Goal: Information Seeking & Learning: Find specific fact

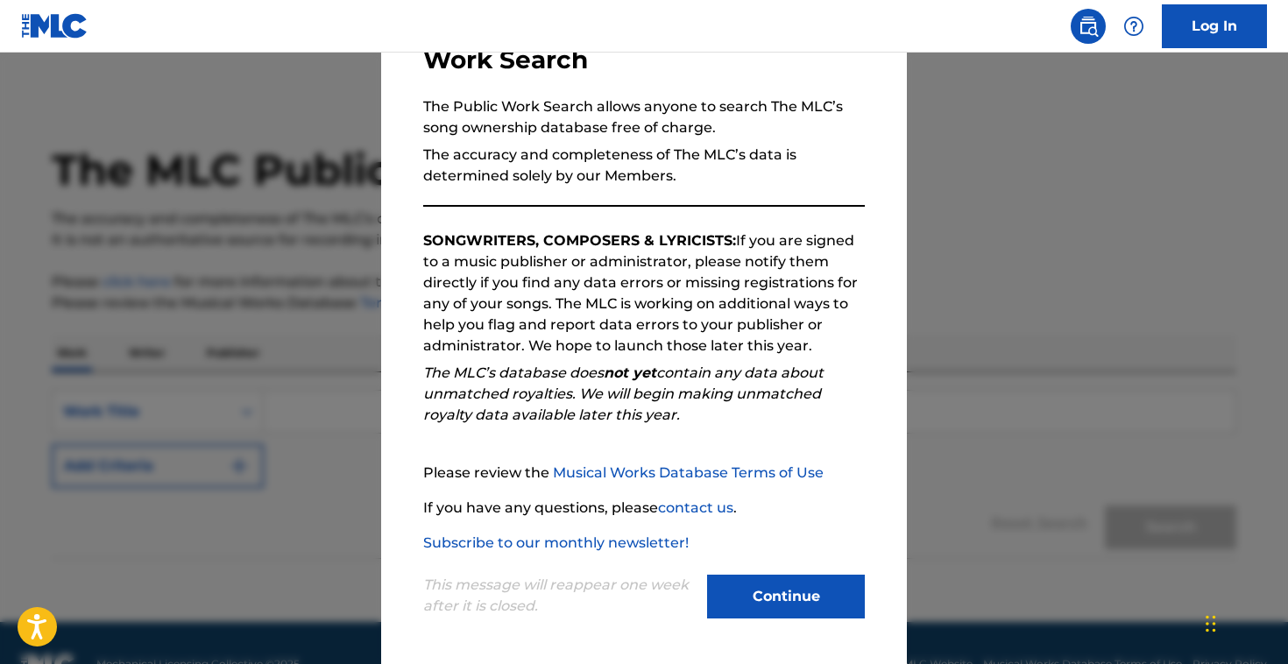
scroll to position [138, 0]
click at [789, 596] on button "Continue" at bounding box center [786, 596] width 158 height 44
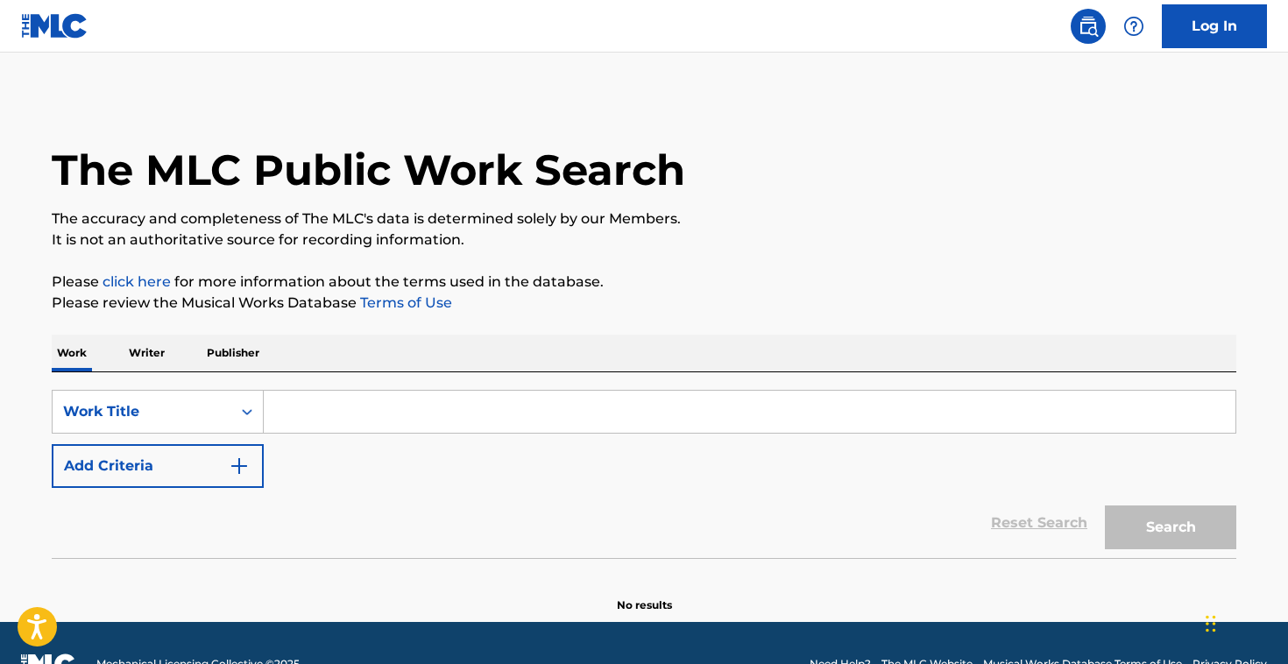
click at [297, 415] on input "Search Form" at bounding box center [750, 412] width 972 height 42
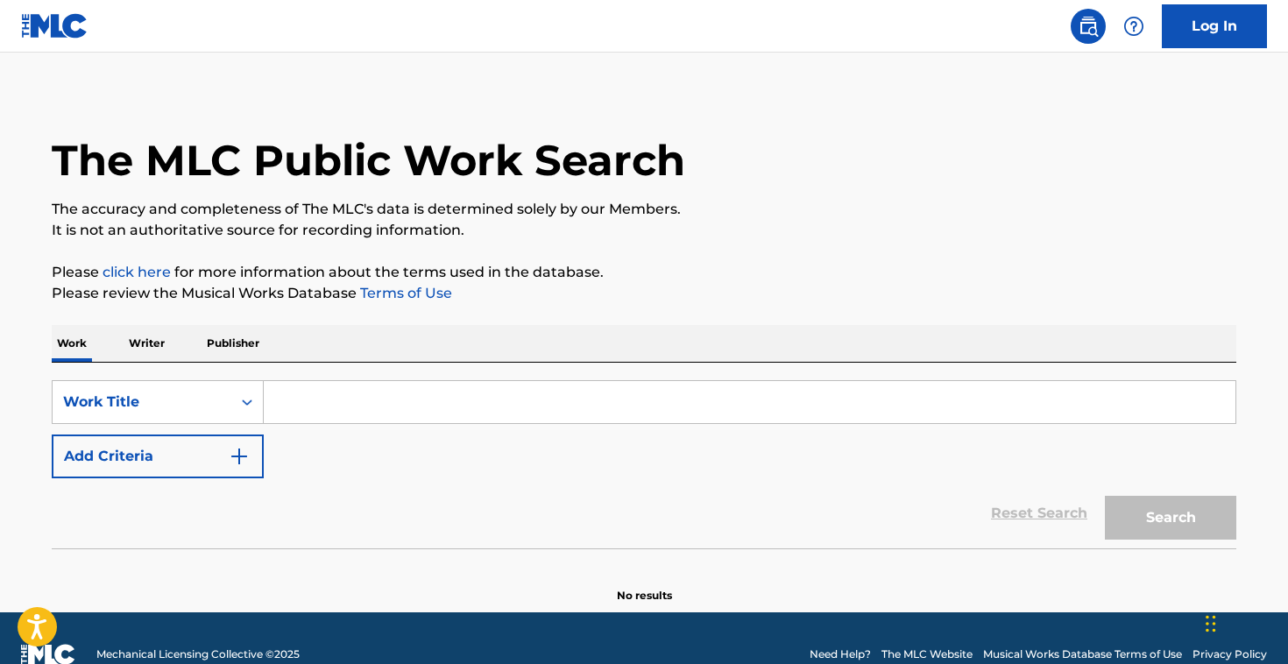
scroll to position [0, 0]
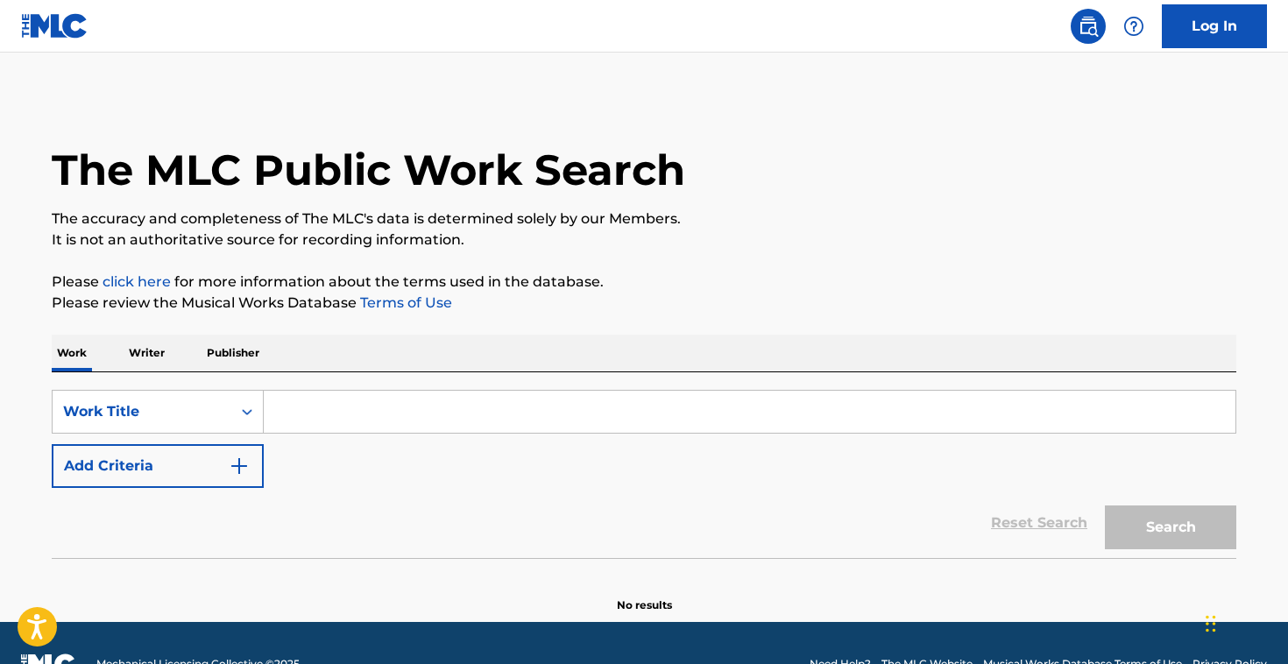
click at [140, 351] on p "Writer" at bounding box center [147, 353] width 46 height 37
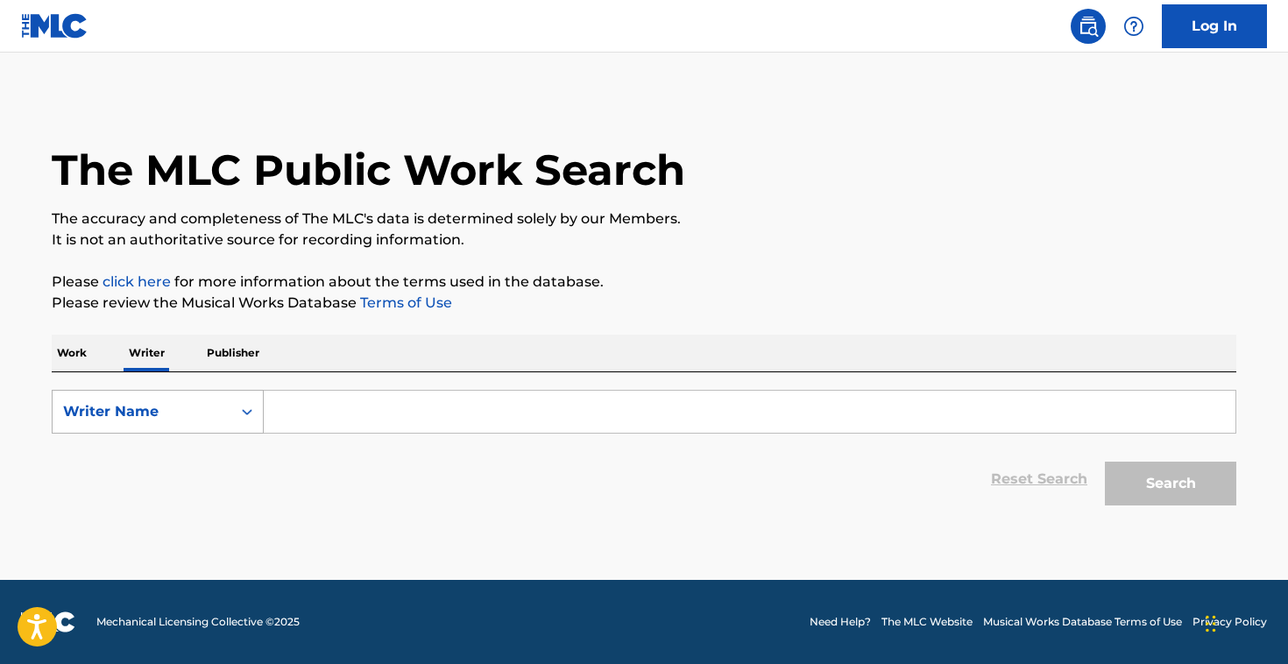
click at [248, 411] on icon "Search Form" at bounding box center [247, 412] width 11 height 6
click at [209, 500] on div "Writer Name" at bounding box center [158, 500] width 210 height 44
click at [317, 420] on input "Search Form" at bounding box center [750, 412] width 972 height 42
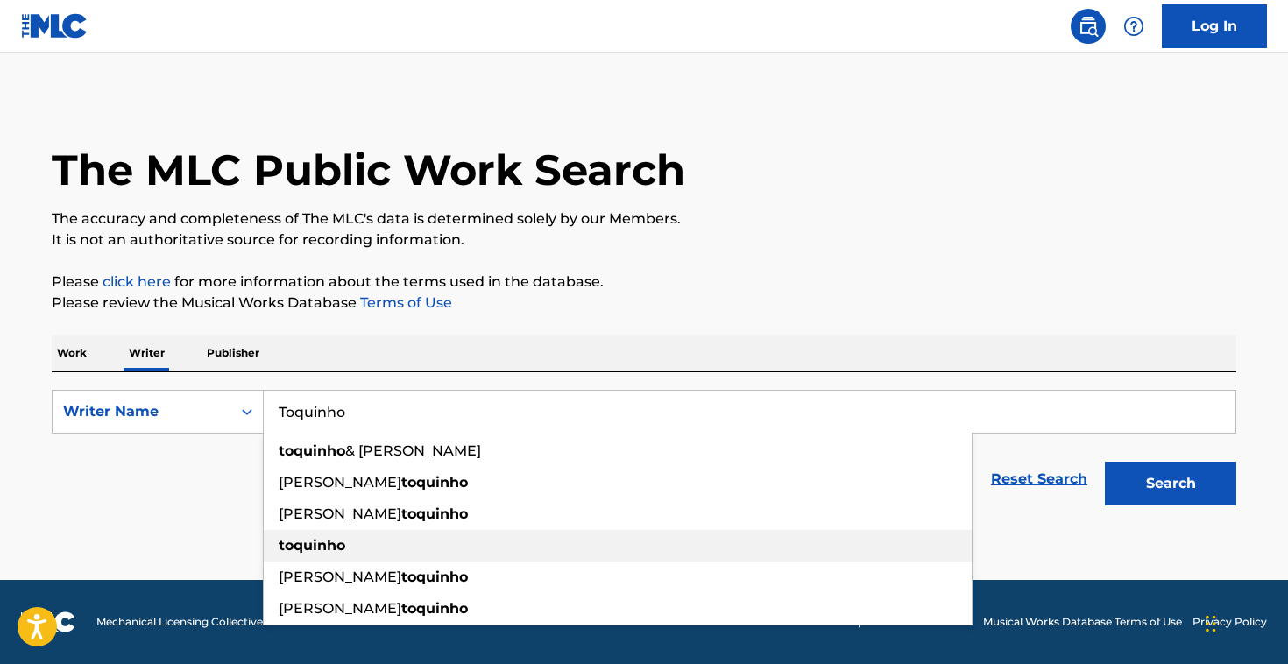
click at [309, 547] on strong "toquinho" at bounding box center [312, 545] width 67 height 17
type input "toquinho"
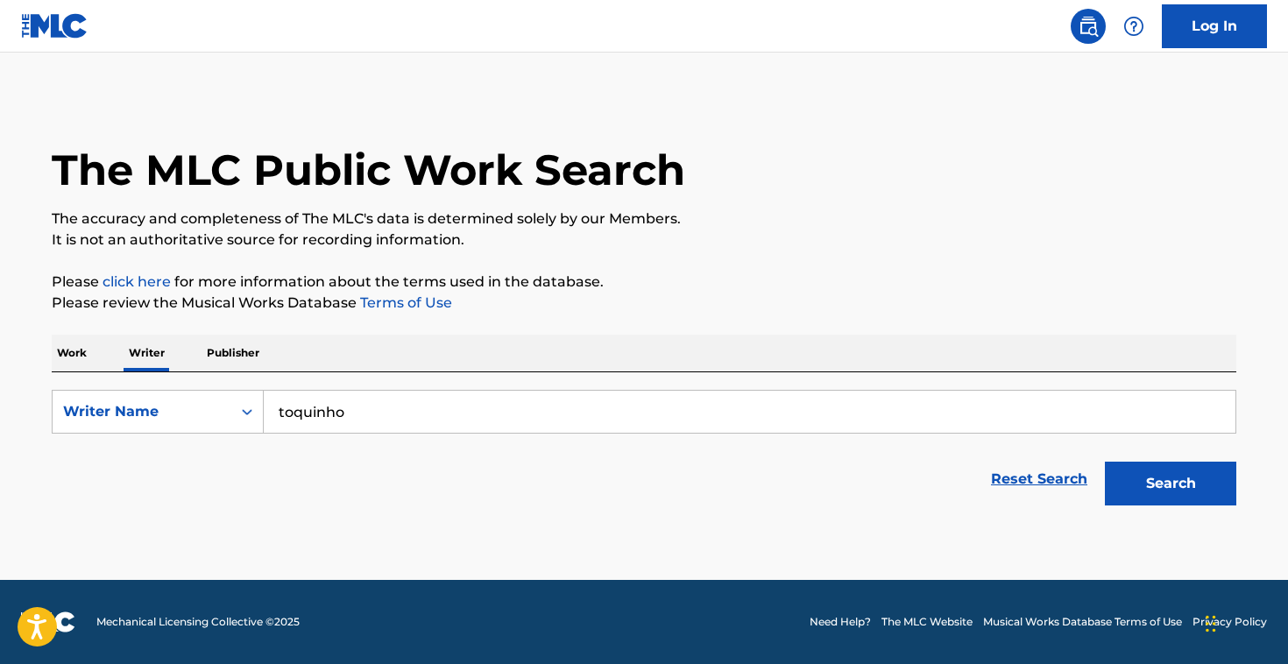
click at [1174, 486] on button "Search" at bounding box center [1170, 484] width 131 height 44
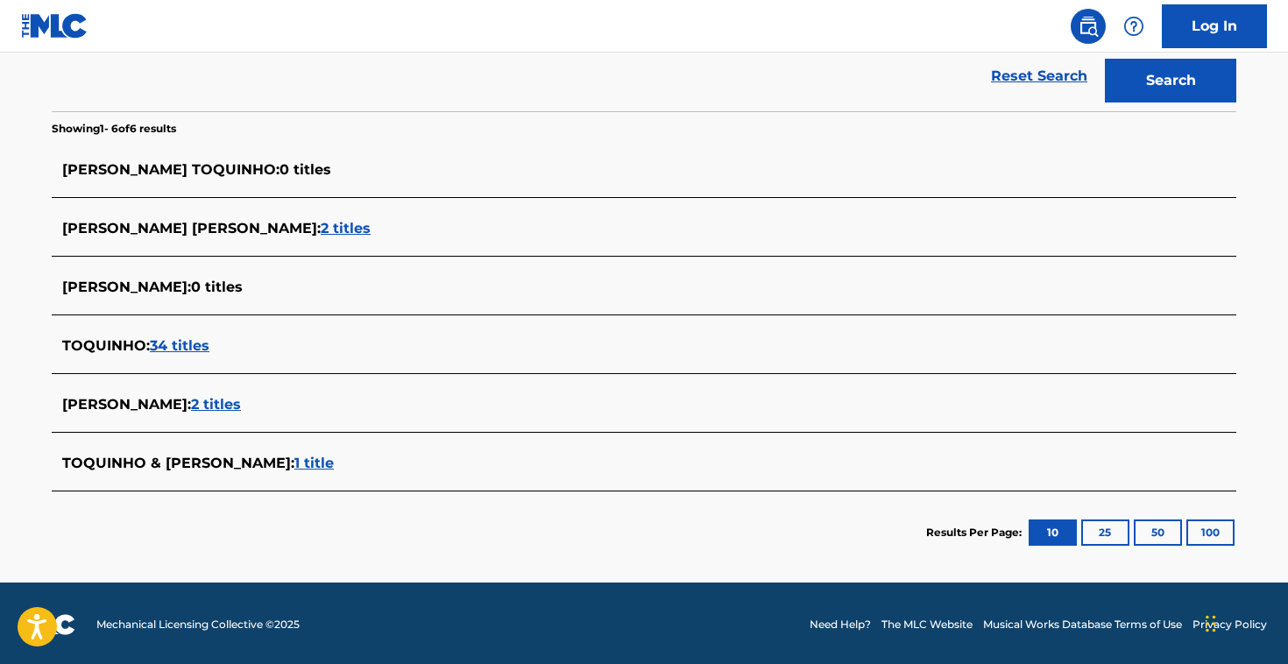
scroll to position [406, 0]
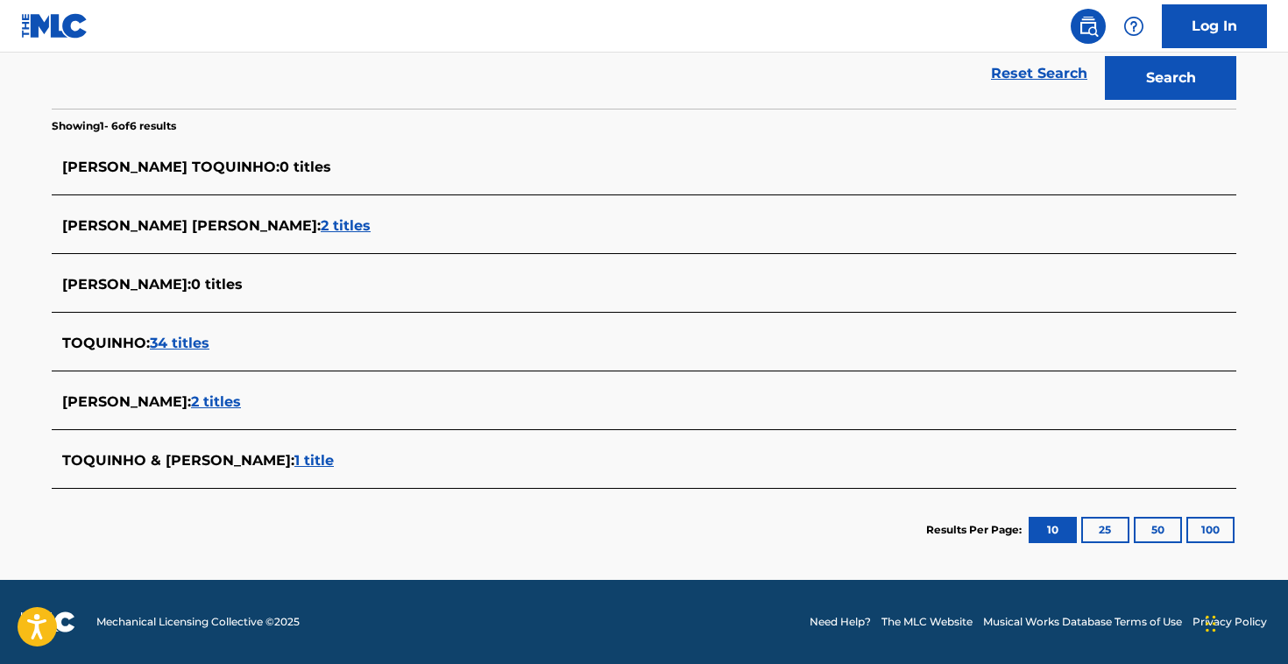
click at [1201, 532] on button "100" at bounding box center [1211, 530] width 48 height 26
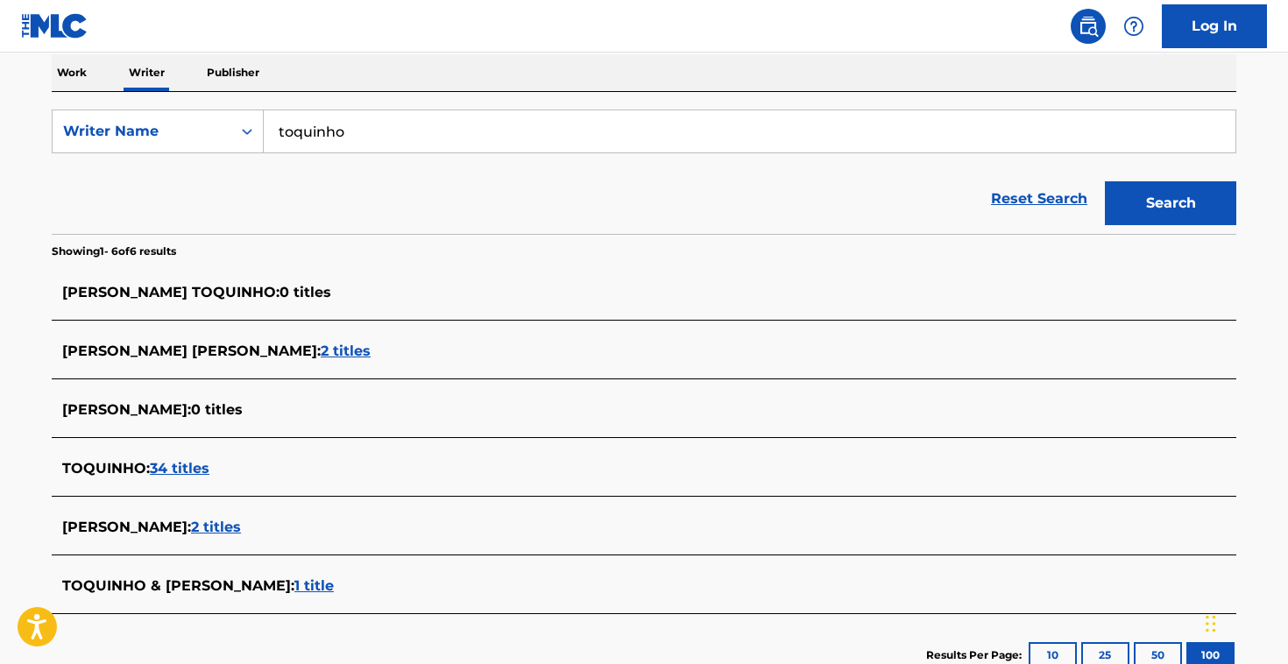
scroll to position [296, 0]
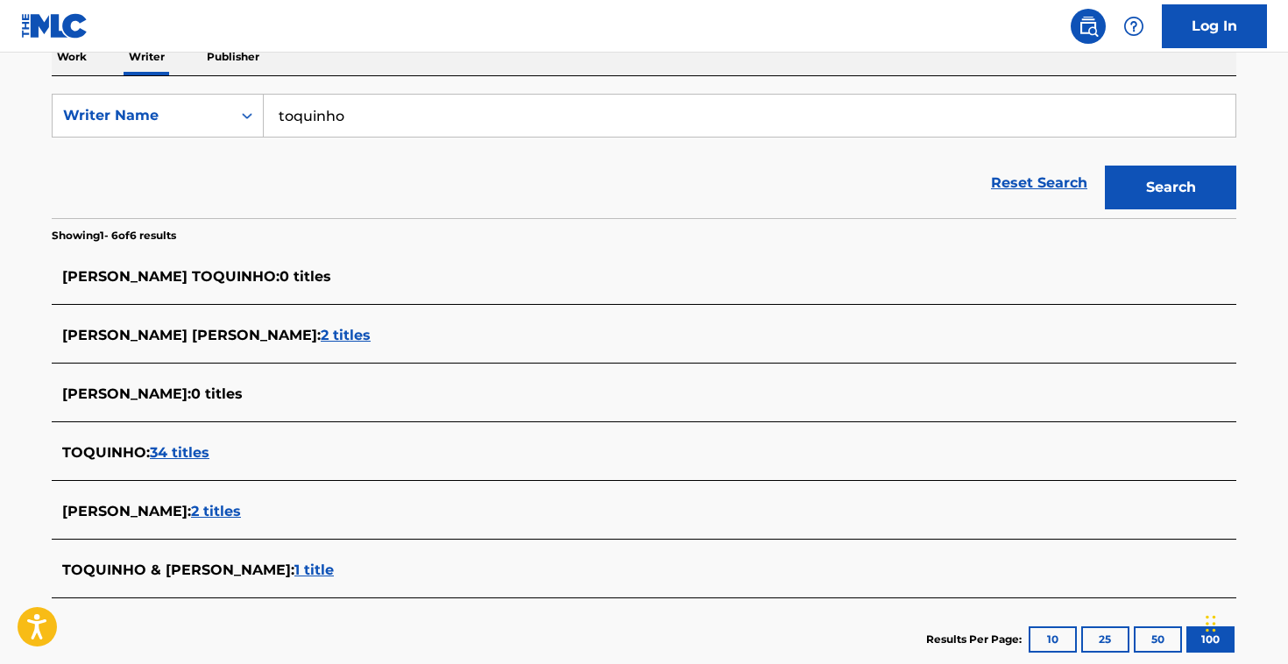
click at [343, 332] on span "2 titles" at bounding box center [346, 335] width 50 height 17
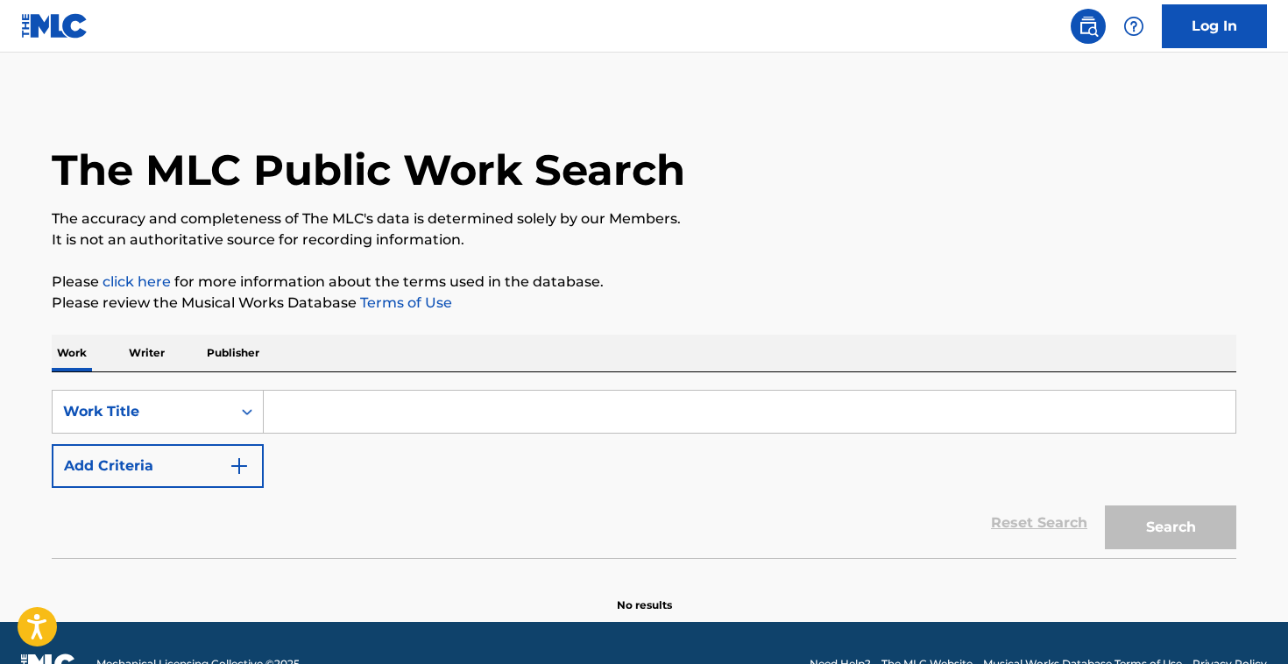
click at [152, 351] on p "Writer" at bounding box center [147, 353] width 46 height 37
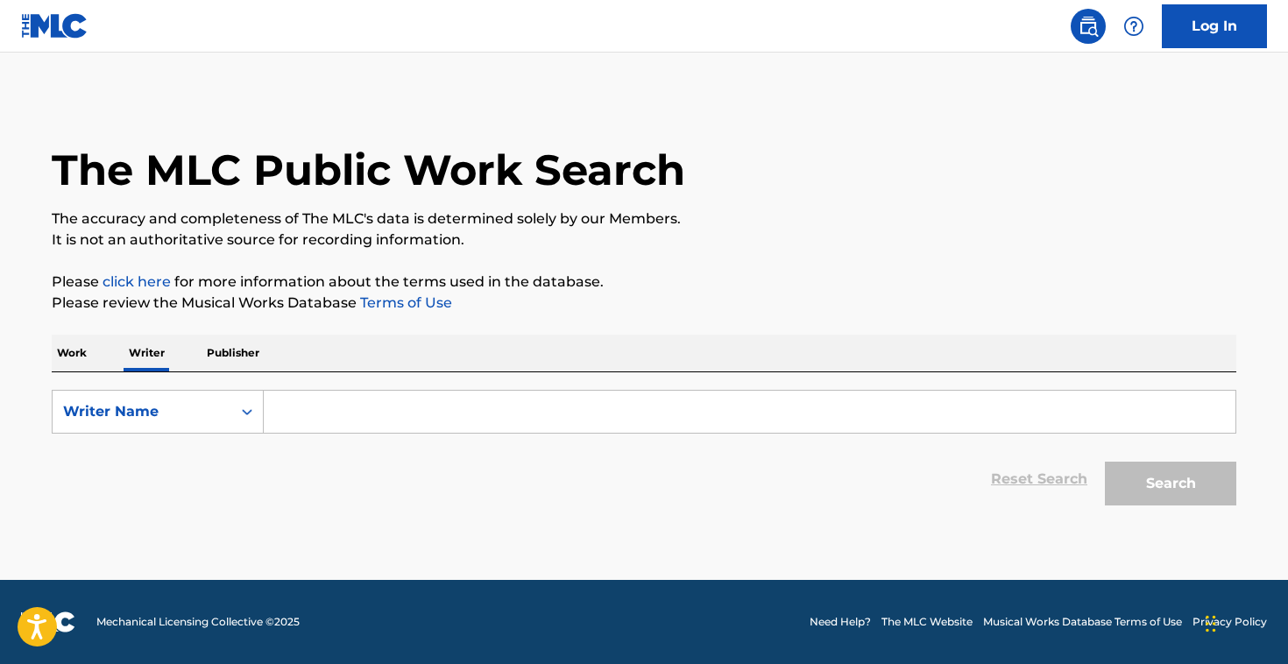
click at [351, 420] on input "Search Form" at bounding box center [750, 412] width 972 height 42
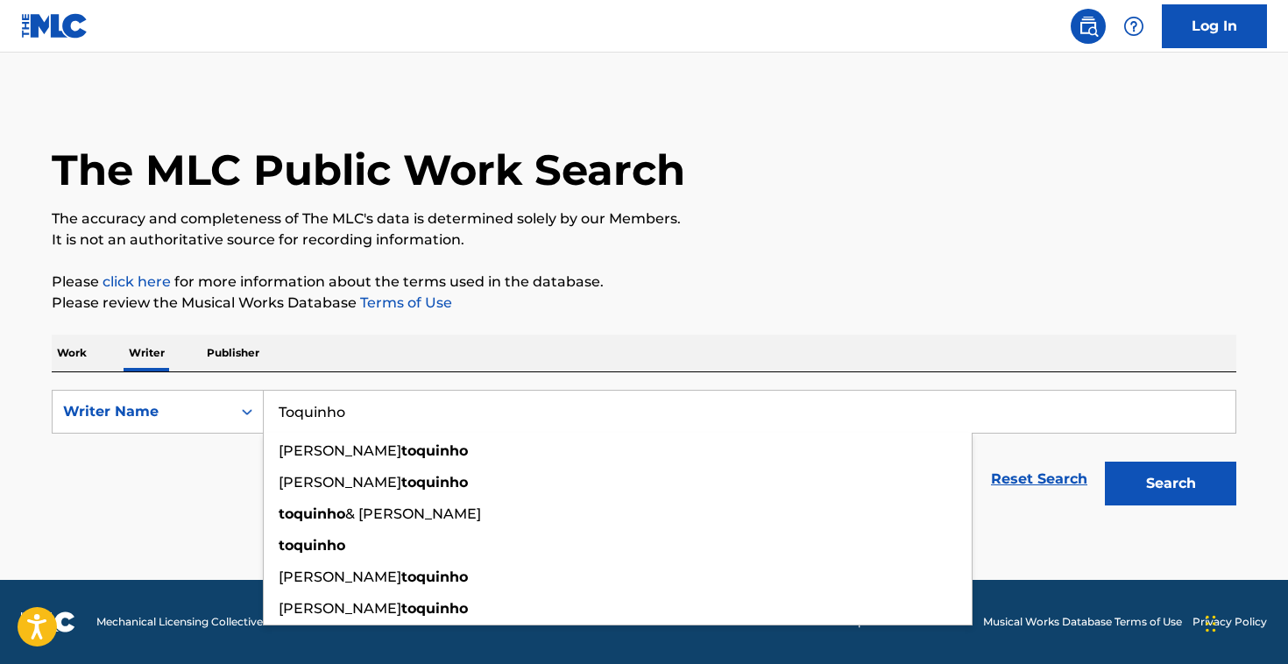
type input "Toquinho"
click at [848, 276] on p "Please click here for more information about the terms used in the database." at bounding box center [644, 282] width 1185 height 21
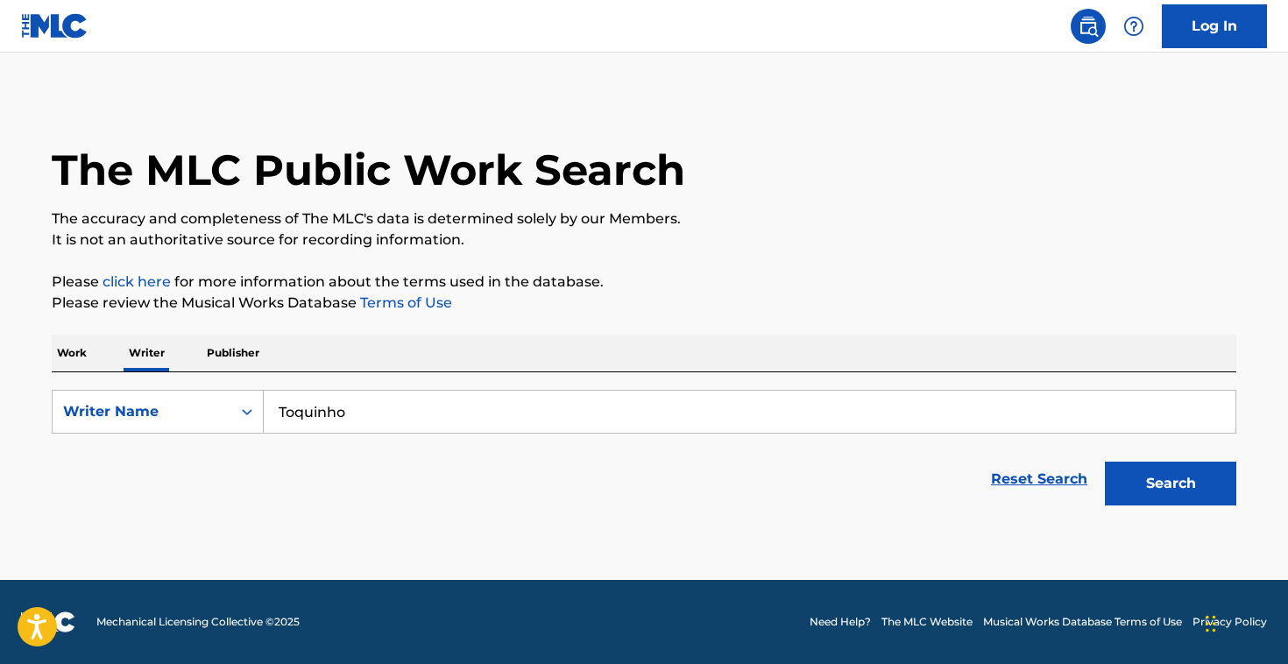
click at [1142, 486] on button "Search" at bounding box center [1170, 484] width 131 height 44
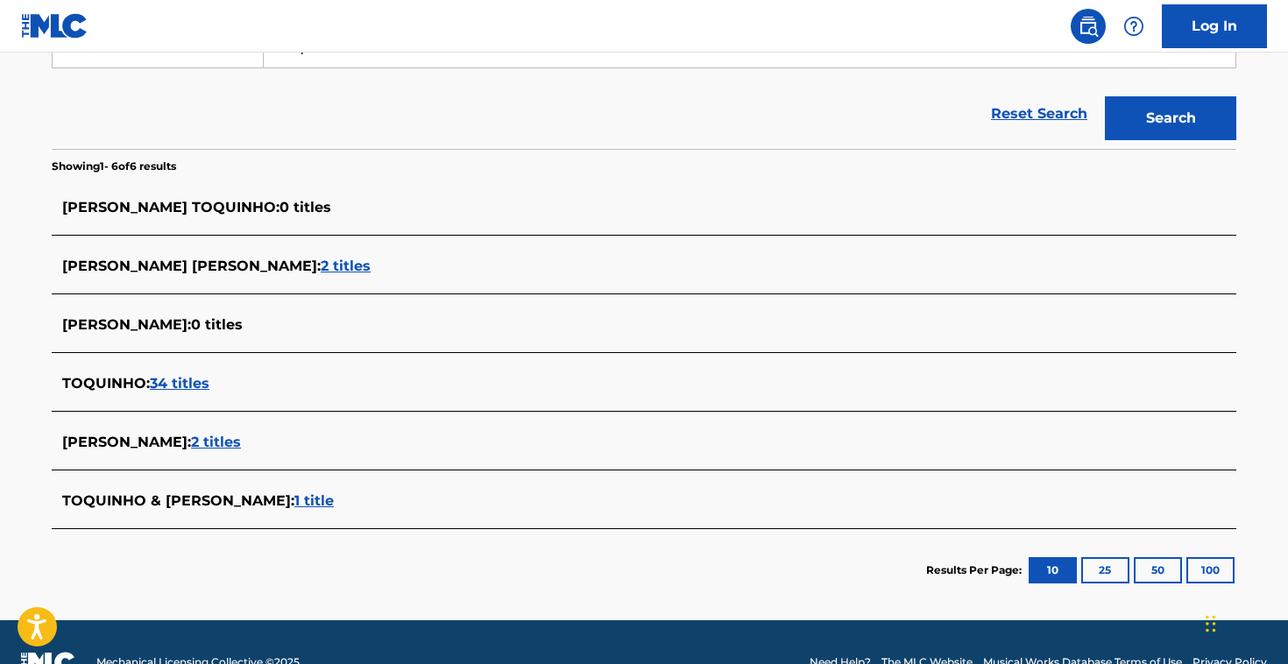
scroll to position [366, 0]
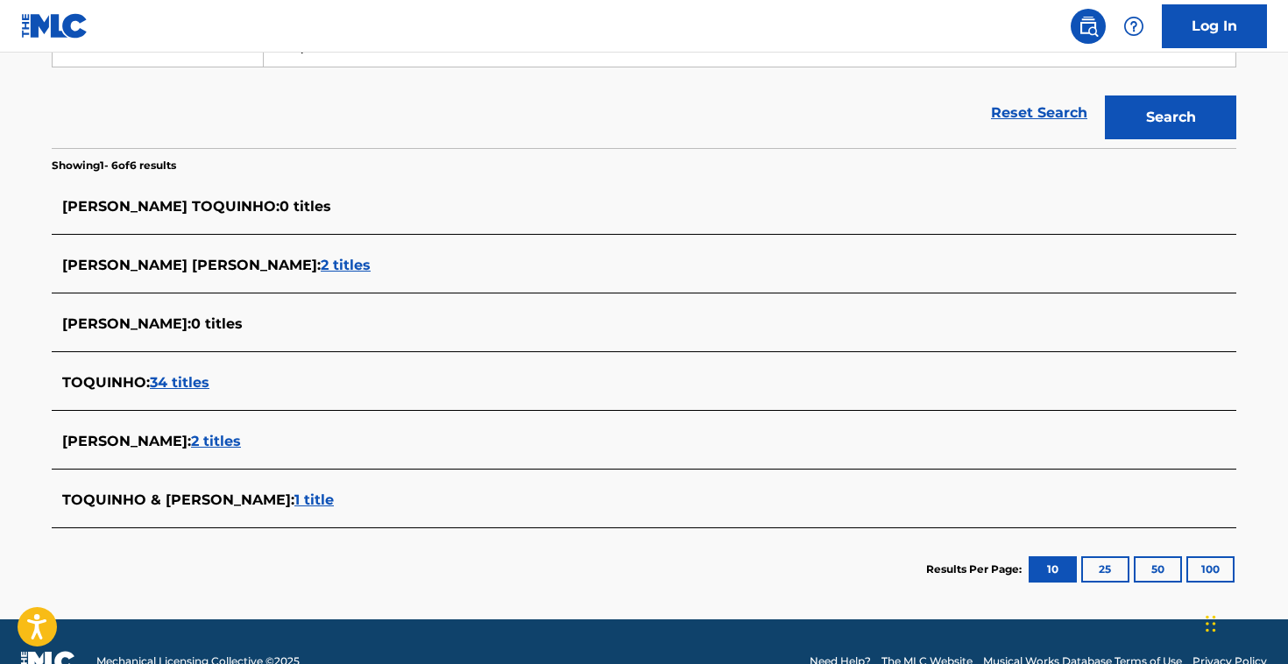
click at [169, 371] on div "TOQUINHO : 34 titles" at bounding box center [644, 384] width 1185 height 41
click at [170, 381] on span "34 titles" at bounding box center [180, 382] width 60 height 17
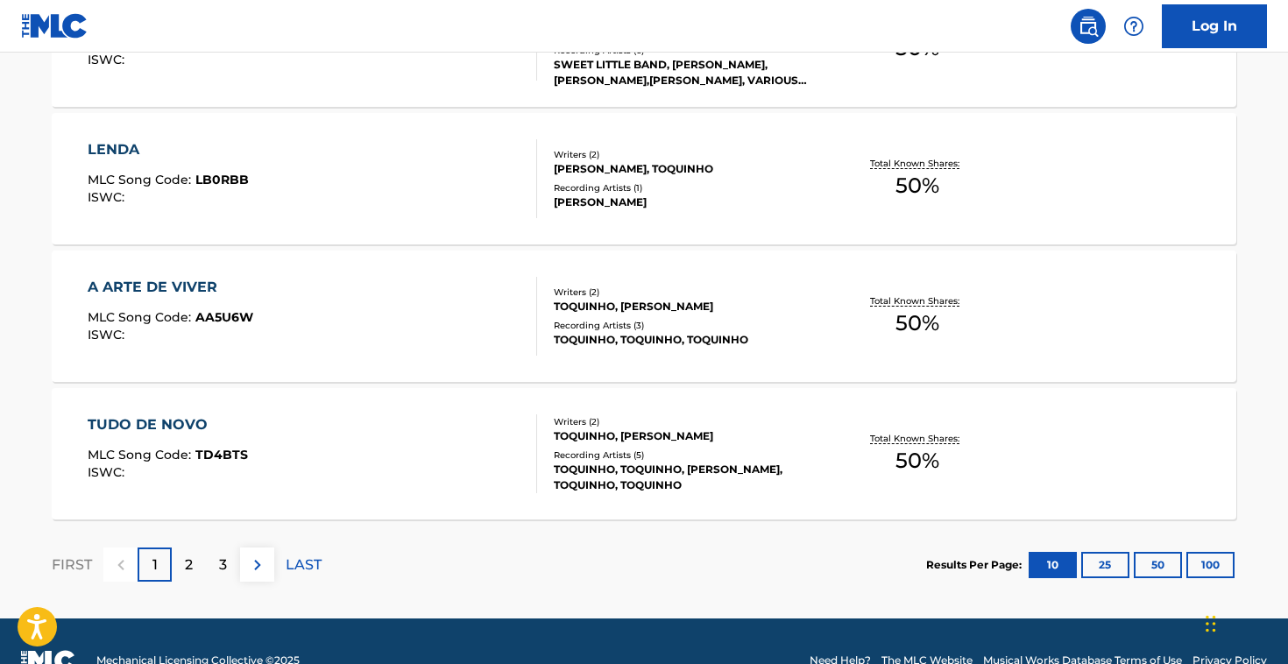
scroll to position [1481, 0]
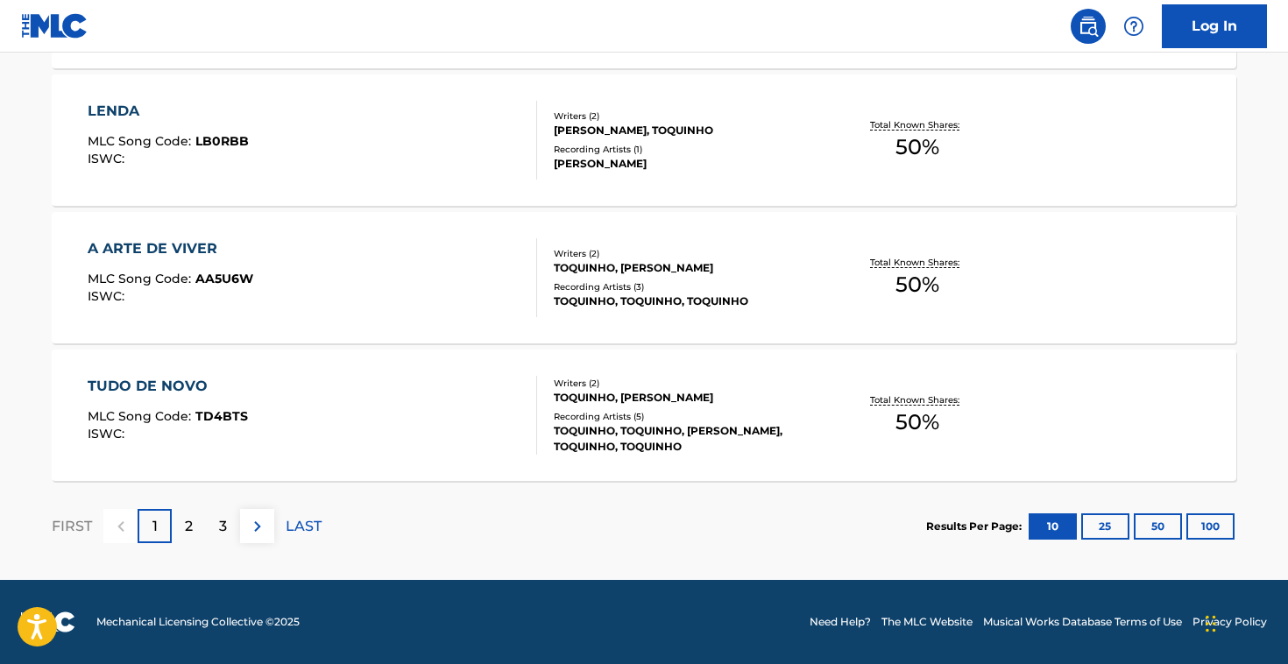
click at [1210, 533] on button "100" at bounding box center [1211, 527] width 48 height 26
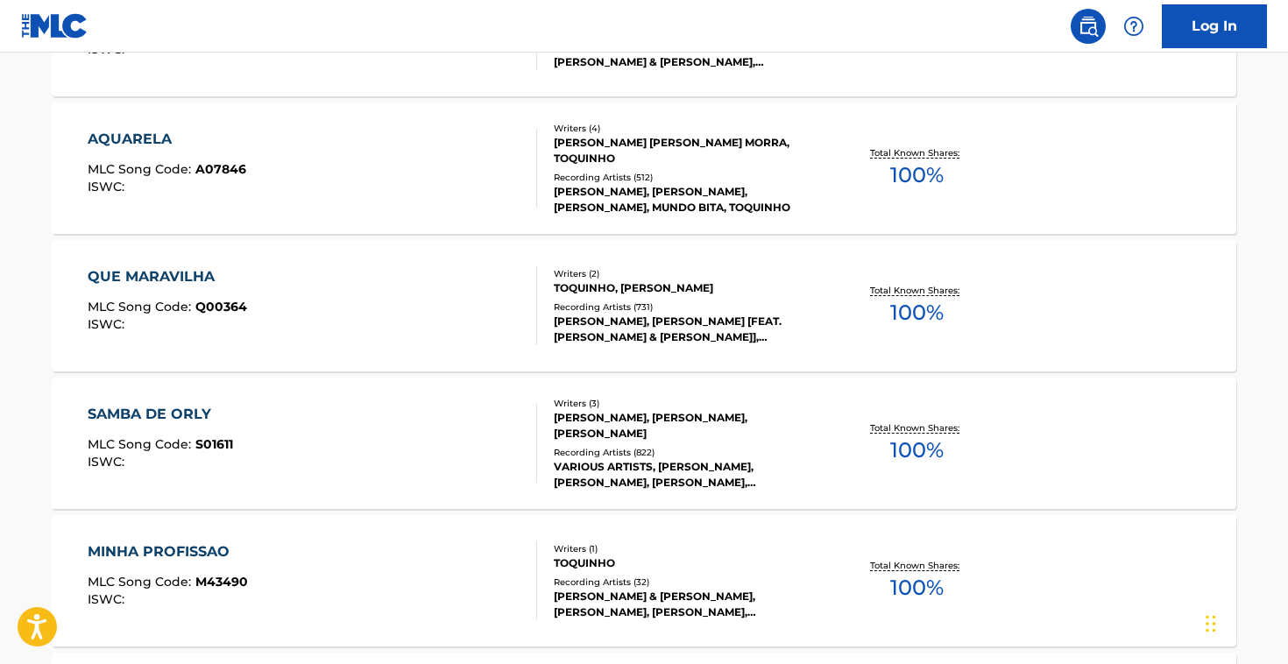
scroll to position [4035, 0]
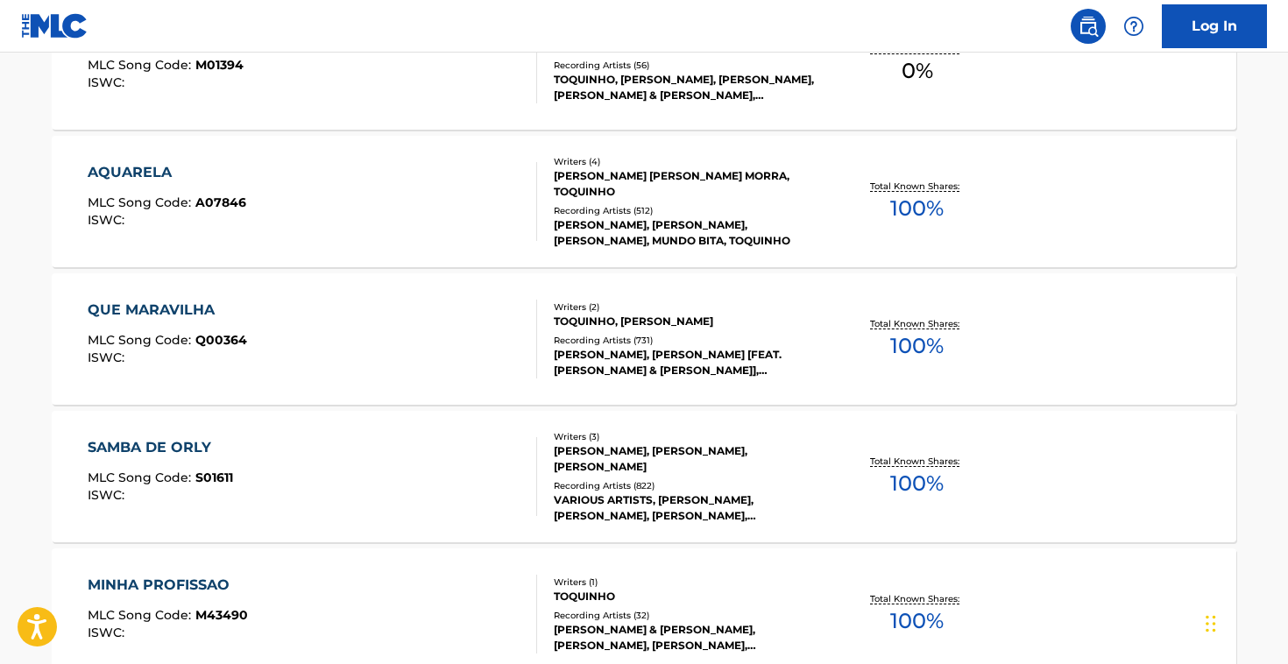
click at [154, 174] on div "AQUARELA" at bounding box center [167, 172] width 159 height 21
